Goal: Information Seeking & Learning: Learn about a topic

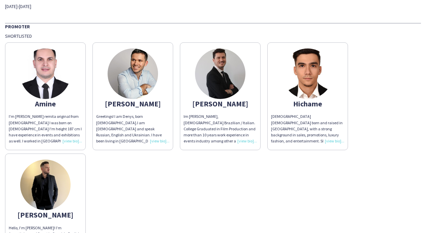
scroll to position [34, 0]
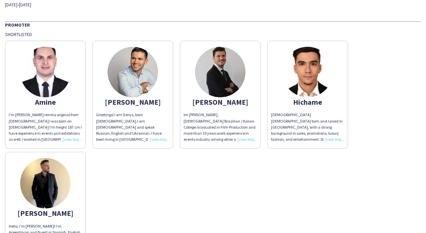
click at [131, 102] on div "Denis" at bounding box center [132, 102] width 73 height 6
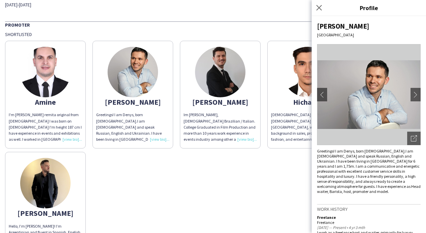
click at [219, 102] on div "Guilherme" at bounding box center [220, 102] width 73 height 6
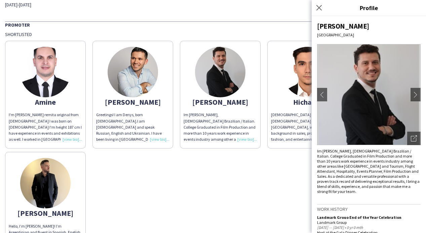
click at [421, 196] on div "Guilherme دبي chevron-left chevron-right Open photos pop-in Im Guilherme Weber,…" at bounding box center [369, 124] width 114 height 217
click at [49, 211] on div "Juan Martin" at bounding box center [45, 213] width 73 height 6
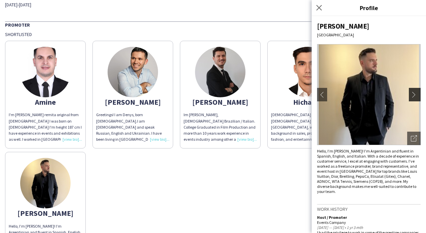
click at [415, 94] on app-icon "chevron-right" at bounding box center [415, 94] width 9 height 6
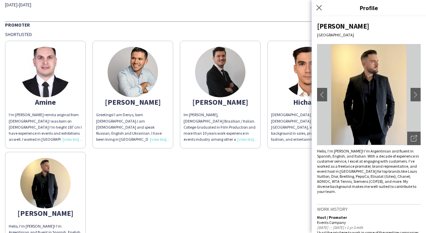
click at [226, 187] on div "Amine I'm Mohamed amine remita original from Algeria I was born on 07 September…" at bounding box center [213, 148] width 416 height 222
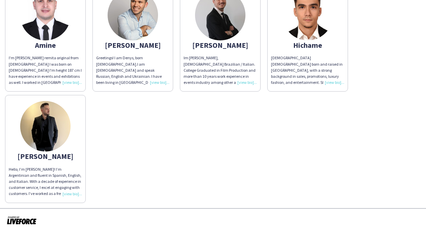
scroll to position [0, 0]
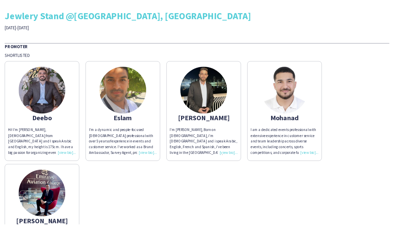
scroll to position [24, 0]
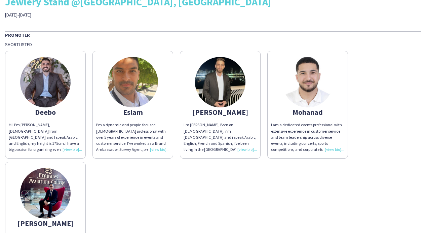
click at [135, 117] on app-share-pages-crew-card "Eslam I’m a dynamic and people-focused [DEMOGRAPHIC_DATA] professional with ove…" at bounding box center [132, 105] width 81 height 108
